Goal: Task Accomplishment & Management: Use online tool/utility

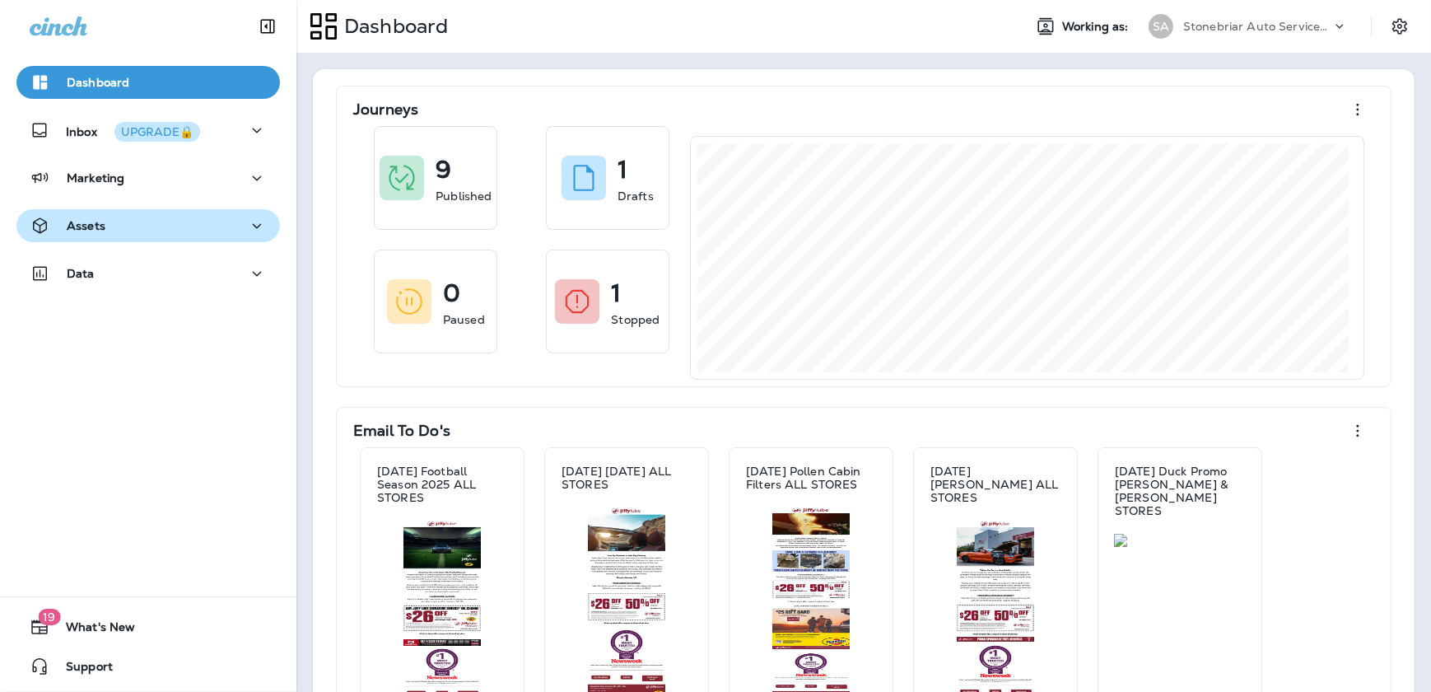
click at [203, 231] on div "Assets" at bounding box center [148, 226] width 237 height 21
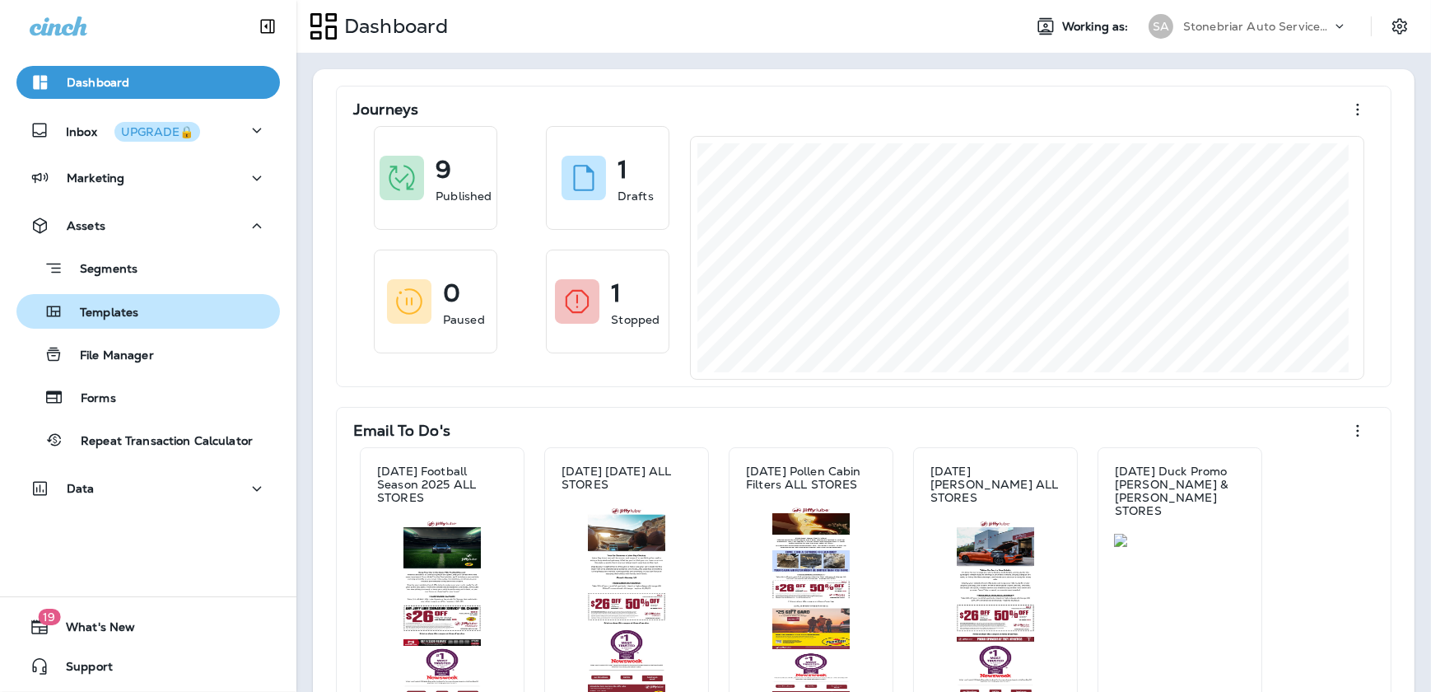
click at [159, 319] on div "Templates" at bounding box center [148, 311] width 250 height 25
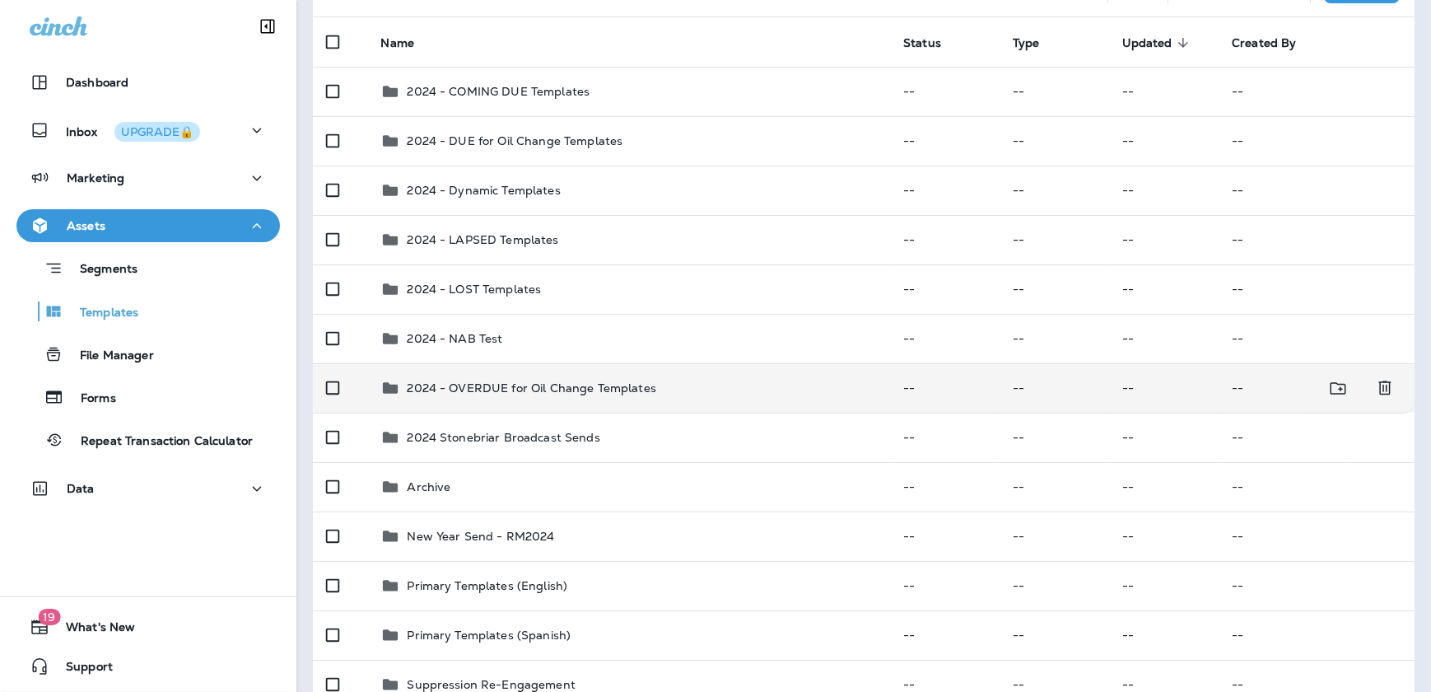
scroll to position [149, 0]
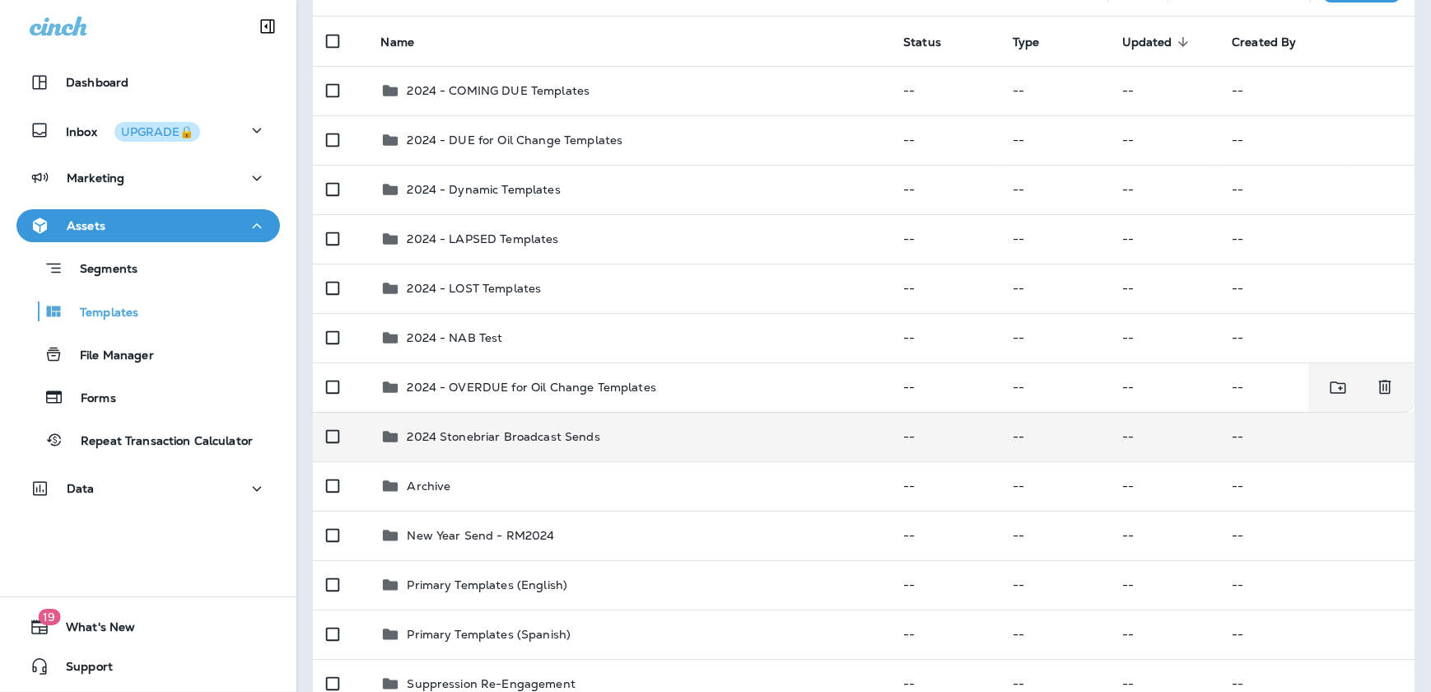
click at [498, 439] on p "2024 Stonebriar Broadcast Sends" at bounding box center [503, 436] width 193 height 13
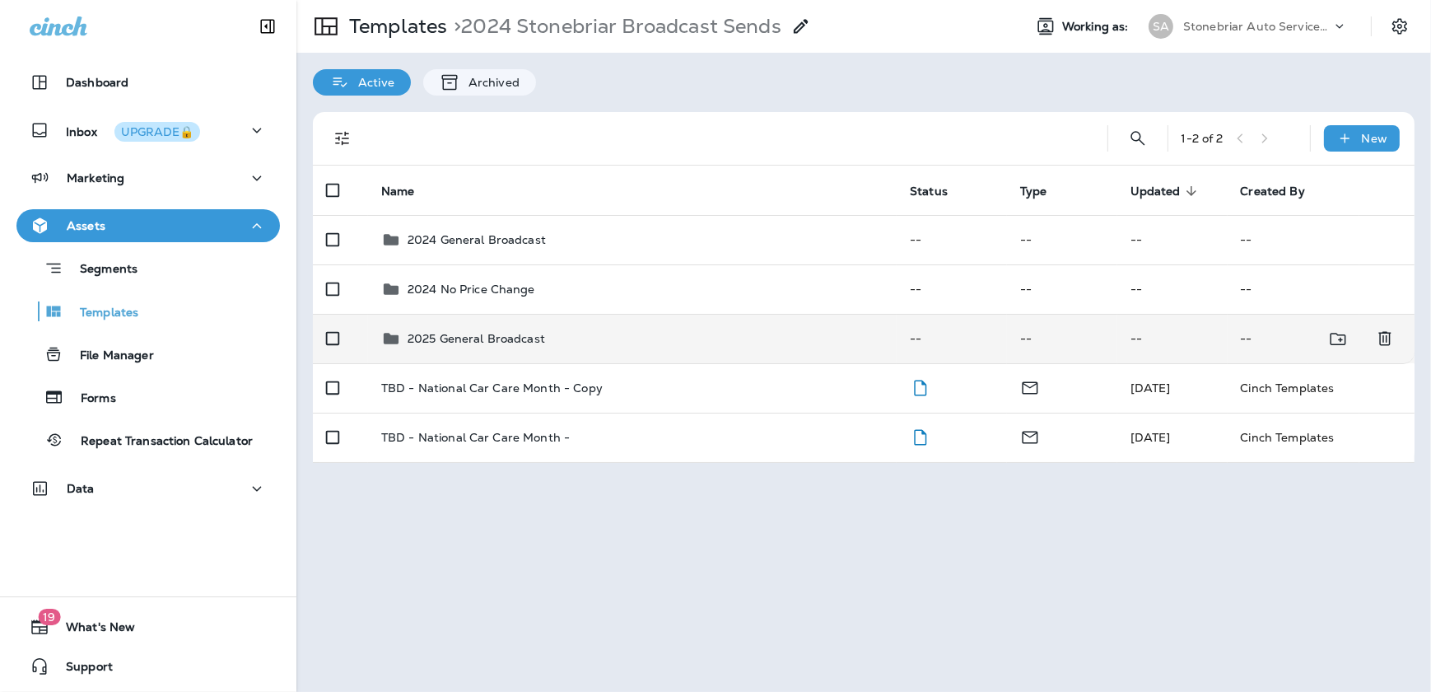
click at [527, 338] on p "2025 General Broadcast" at bounding box center [476, 338] width 137 height 13
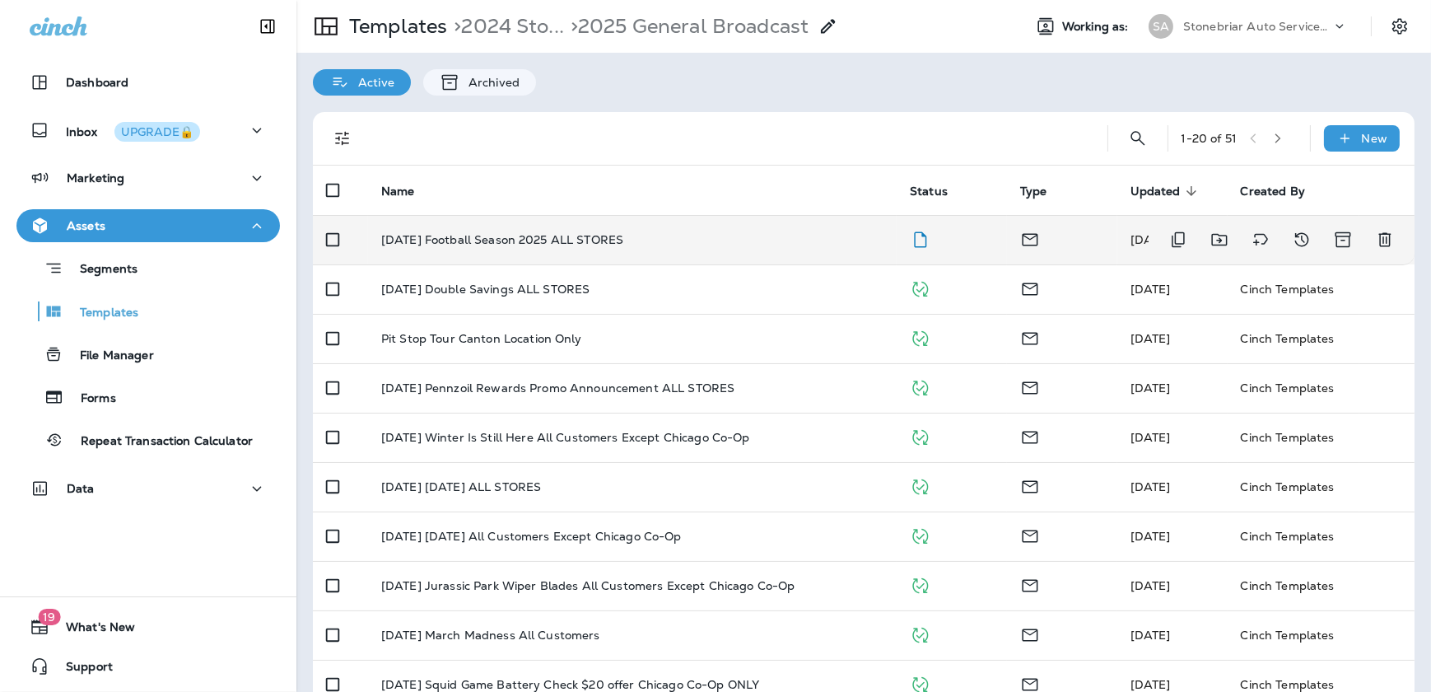
click at [529, 240] on p "[DATE] Football Season 2025 ALL STORES" at bounding box center [502, 239] width 242 height 13
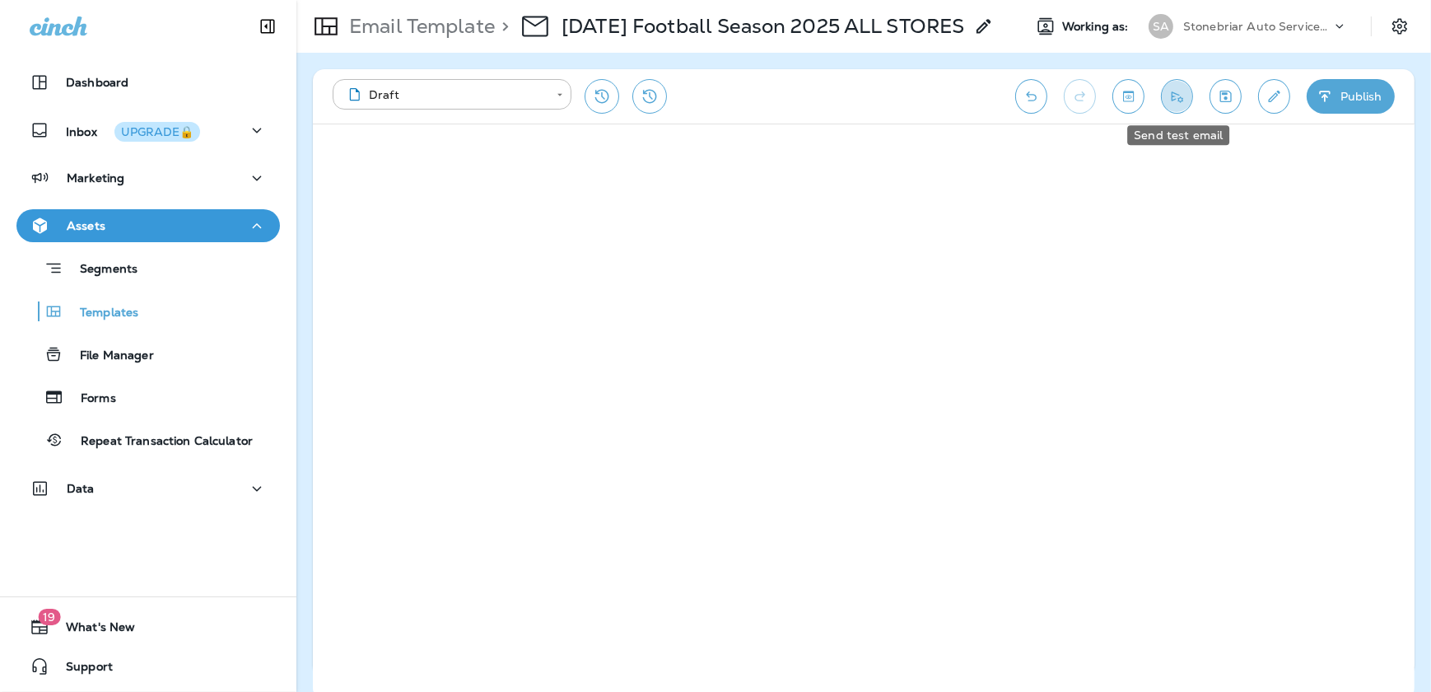
click at [1186, 96] on button "Send test email" at bounding box center [1177, 96] width 32 height 35
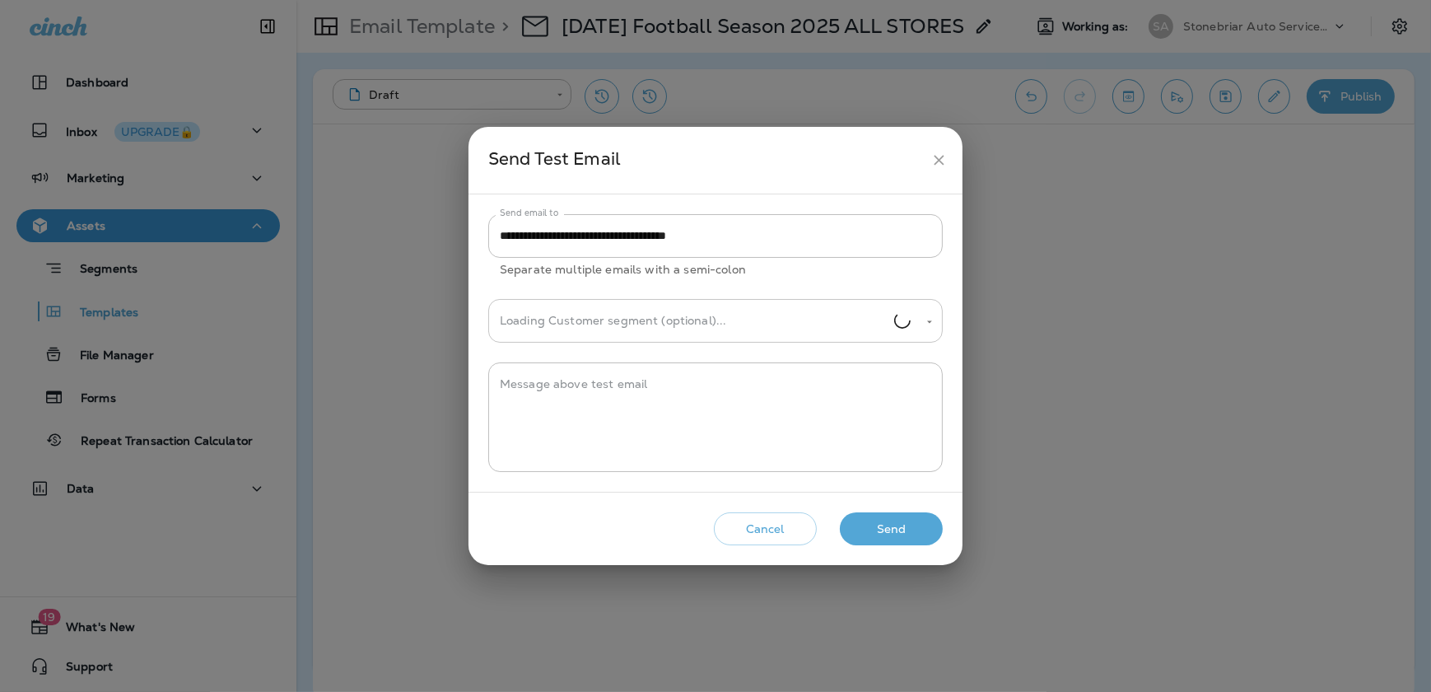
click at [714, 322] on input "Loading Customer segment (optional)..." at bounding box center [695, 320] width 398 height 29
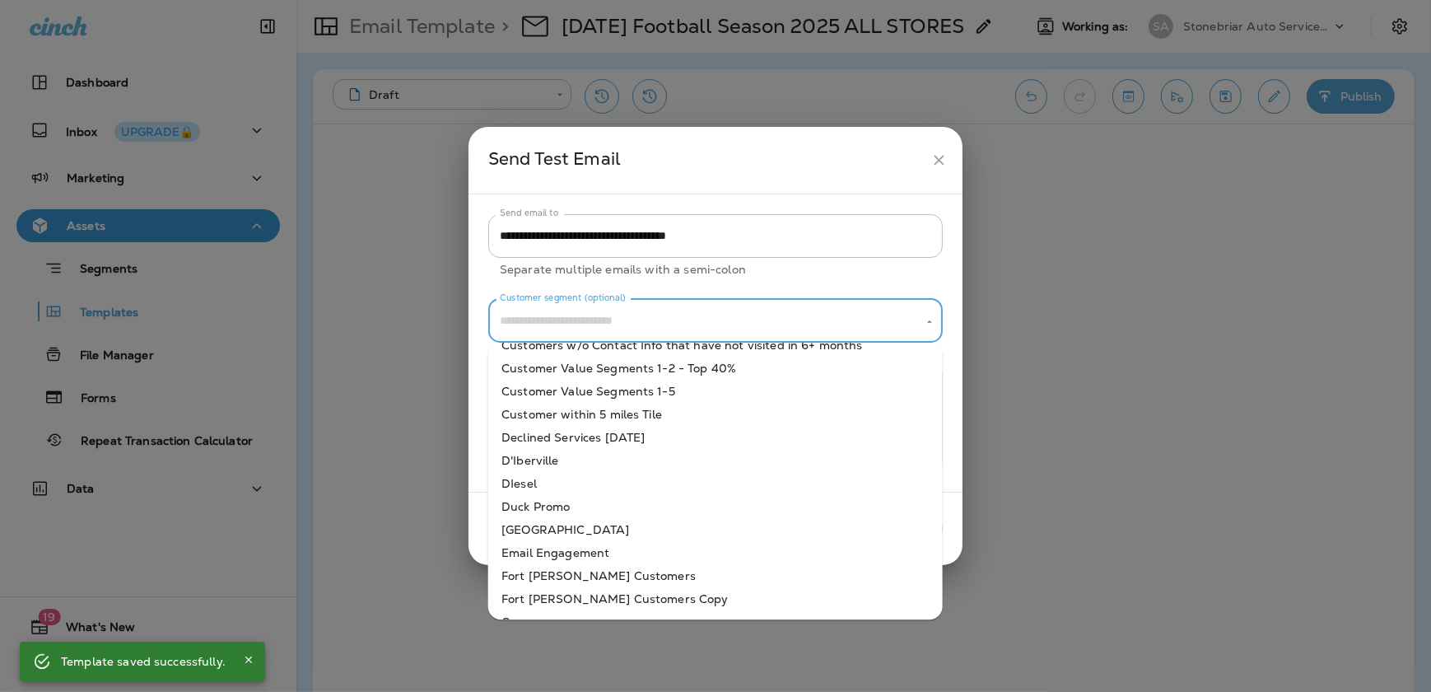
scroll to position [524, 0]
click at [558, 466] on li "D'Iberville" at bounding box center [715, 459] width 454 height 23
type input "**********"
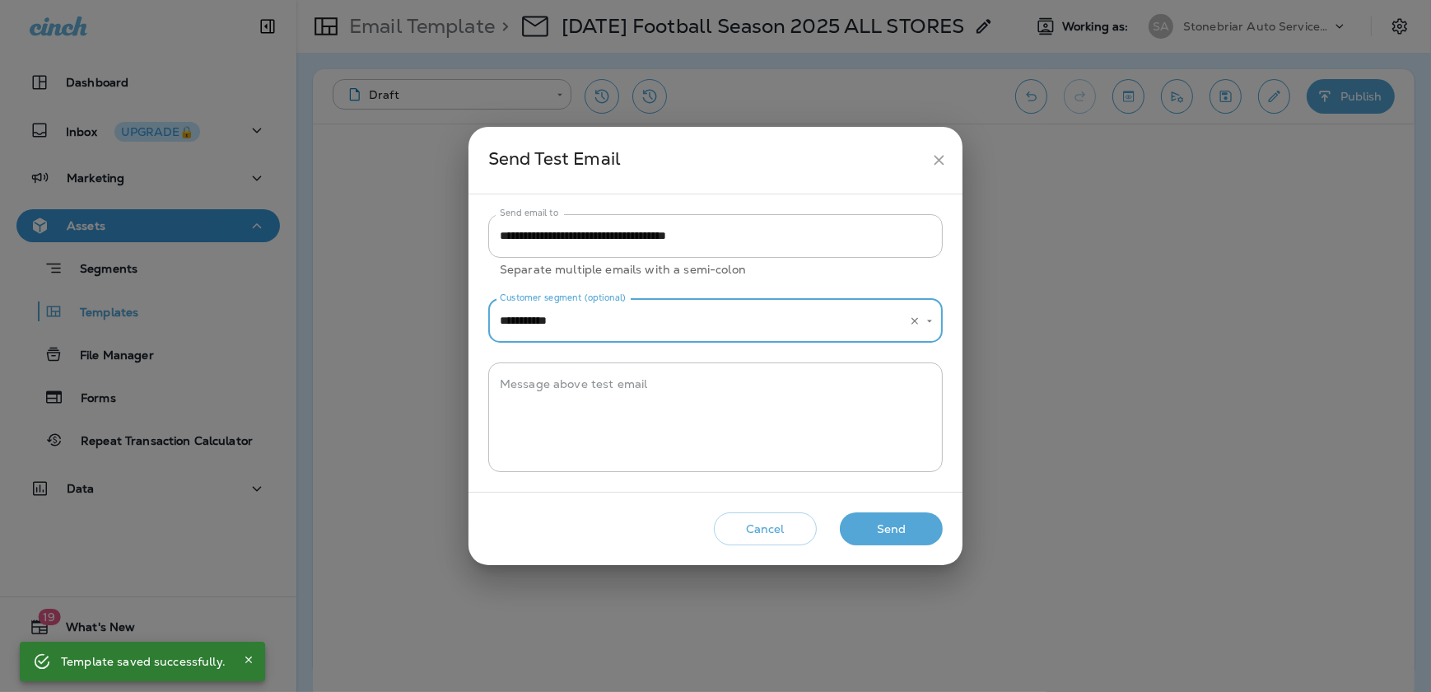
click at [915, 321] on icon "Clear" at bounding box center [915, 321] width 12 height 12
click at [922, 320] on button "Open" at bounding box center [929, 321] width 15 height 15
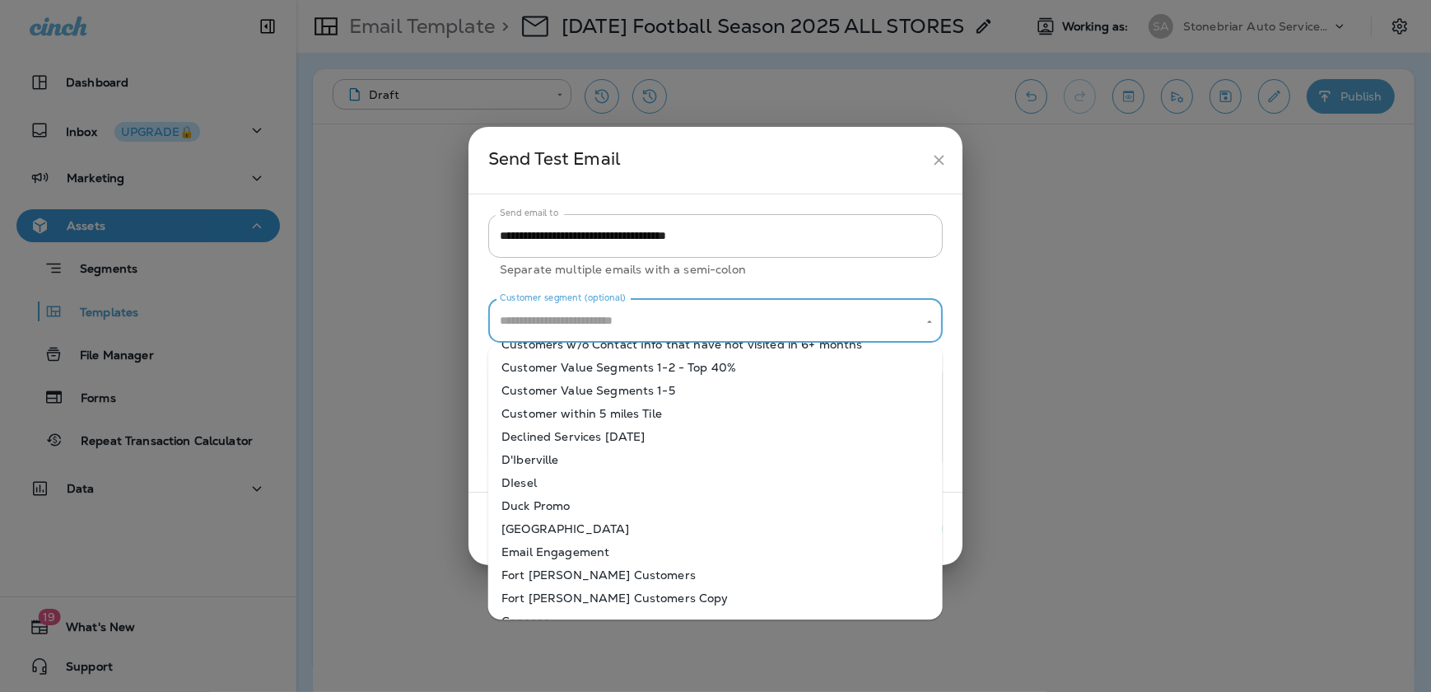
click at [585, 475] on li "DIesel" at bounding box center [715, 482] width 454 height 23
type input "******"
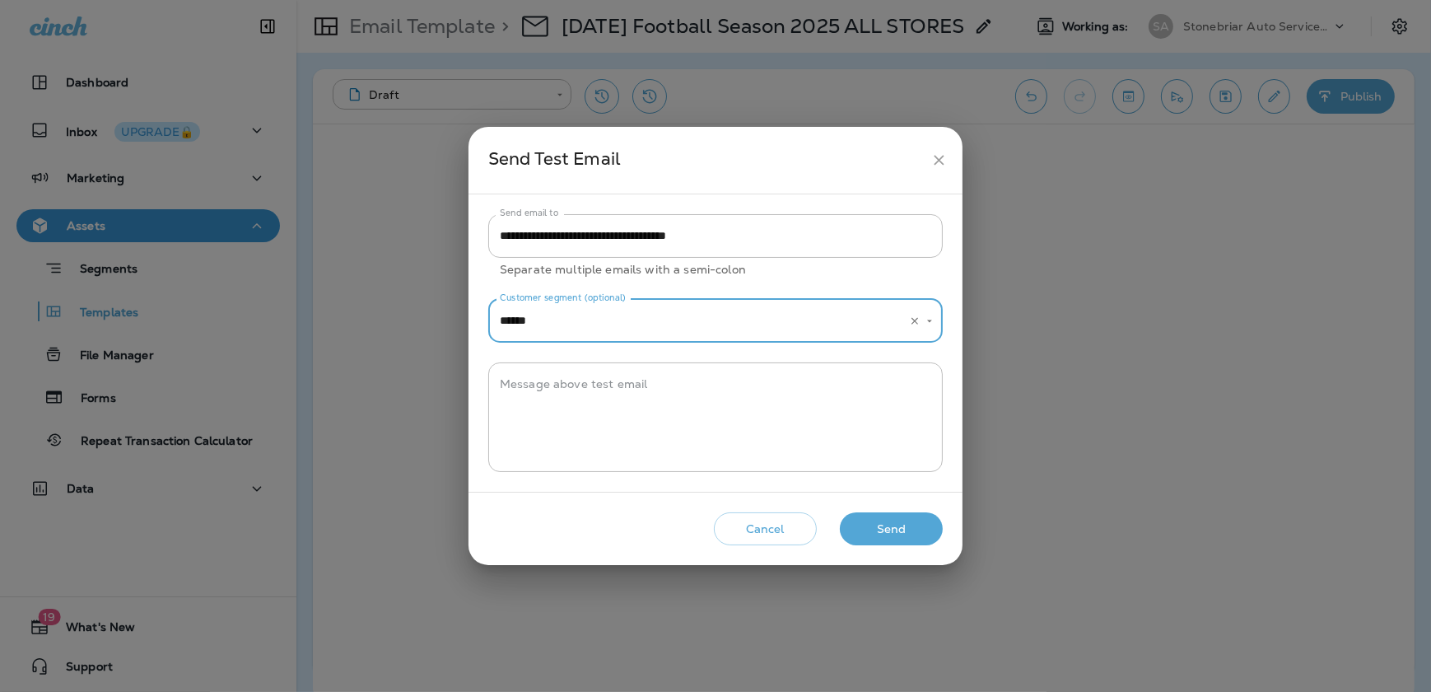
click at [893, 520] on button "Send" at bounding box center [891, 529] width 103 height 34
